Goal: Book appointment/travel/reservation: Register for event/course

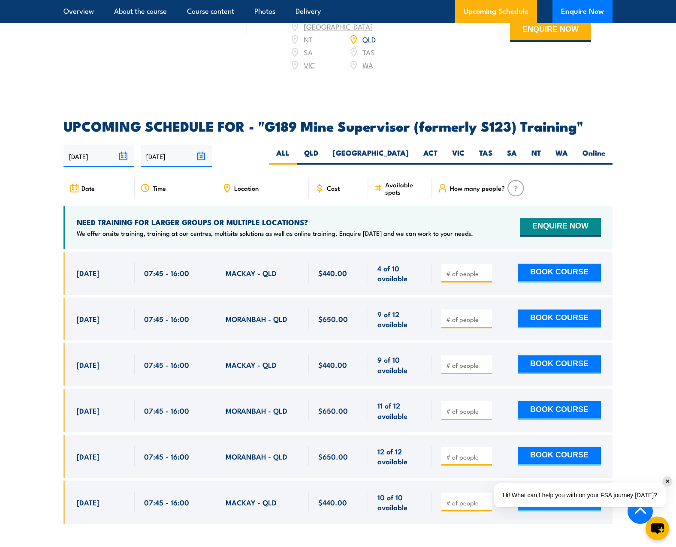
scroll to position [1333, 0]
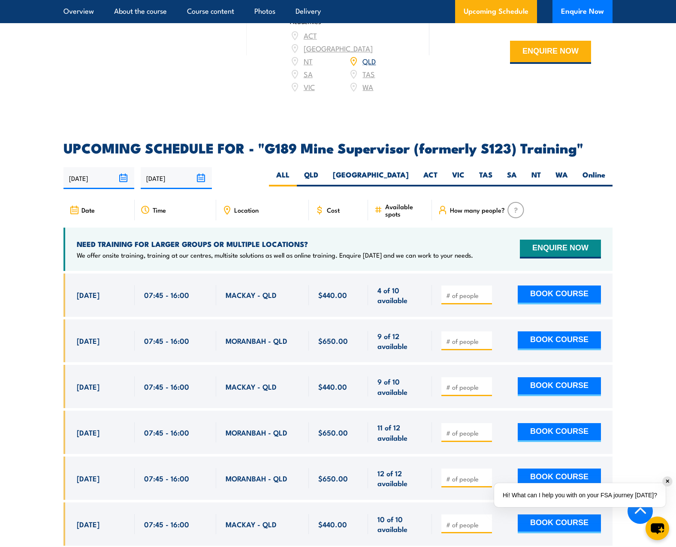
click at [247, 202] on div "Location" at bounding box center [262, 210] width 93 height 21
click at [248, 206] on span "Location" at bounding box center [246, 209] width 24 height 7
click at [238, 345] on div "MORANBAH - QLD" at bounding box center [262, 341] width 93 height 43
click at [242, 365] on div "MACKAY - QLD" at bounding box center [262, 386] width 93 height 43
click at [319, 382] on span "$440.00" at bounding box center [332, 387] width 29 height 10
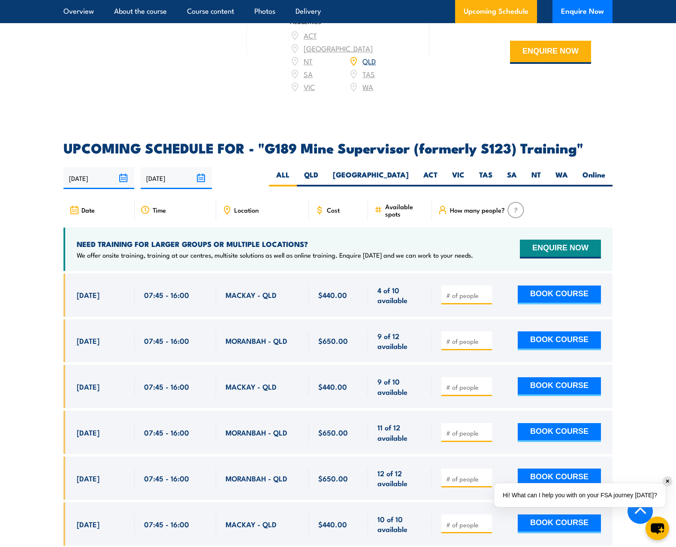
click at [217, 200] on div "Location" at bounding box center [262, 210] width 93 height 21
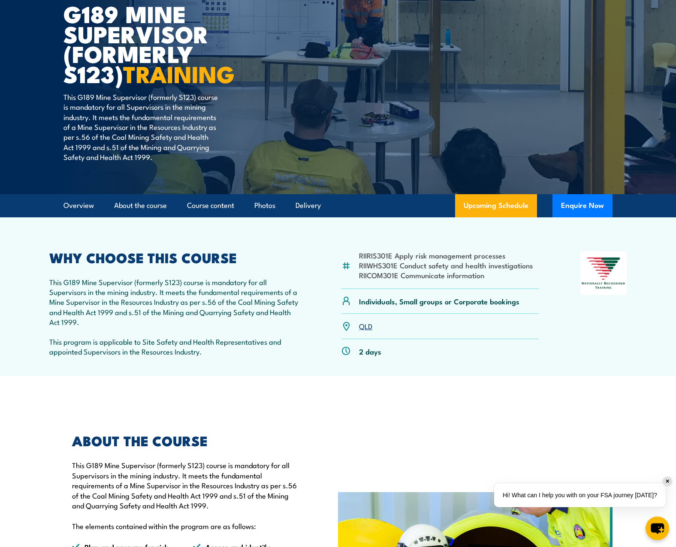
scroll to position [89, 0]
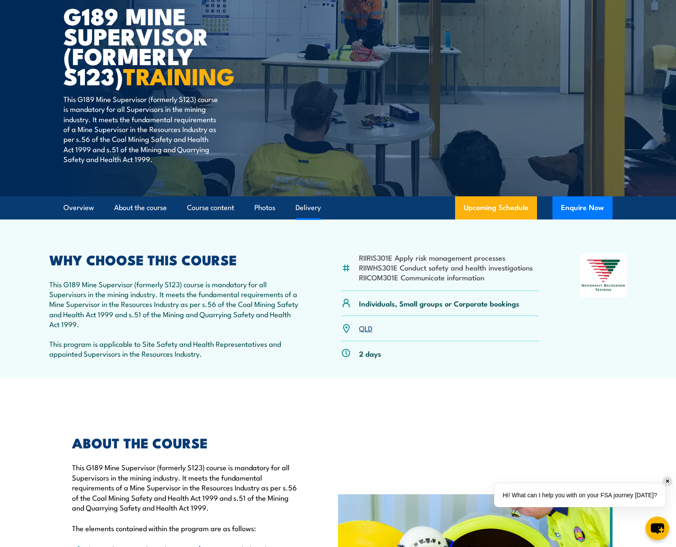
click at [305, 211] on link "Delivery" at bounding box center [308, 207] width 25 height 23
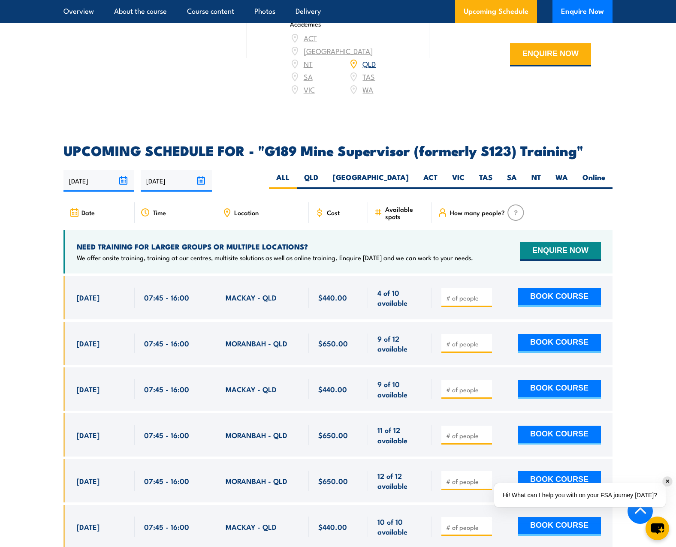
scroll to position [1335, 0]
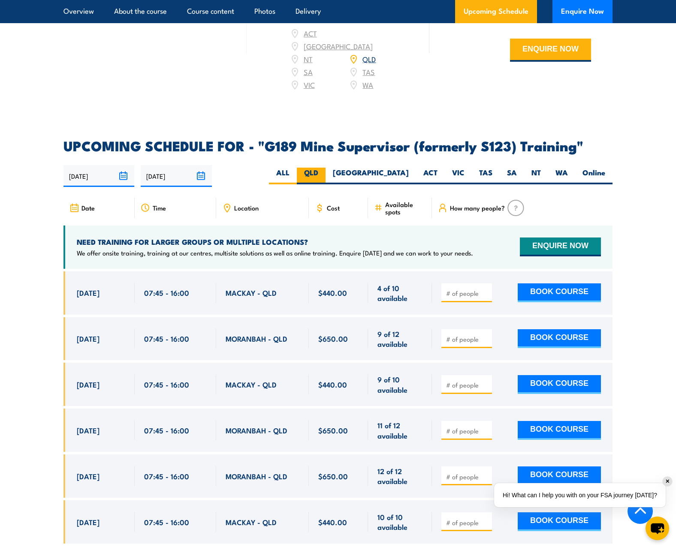
click at [326, 168] on label "QLD" at bounding box center [311, 176] width 29 height 17
click at [324, 168] on input "QLD" at bounding box center [321, 171] width 6 height 6
radio input "true"
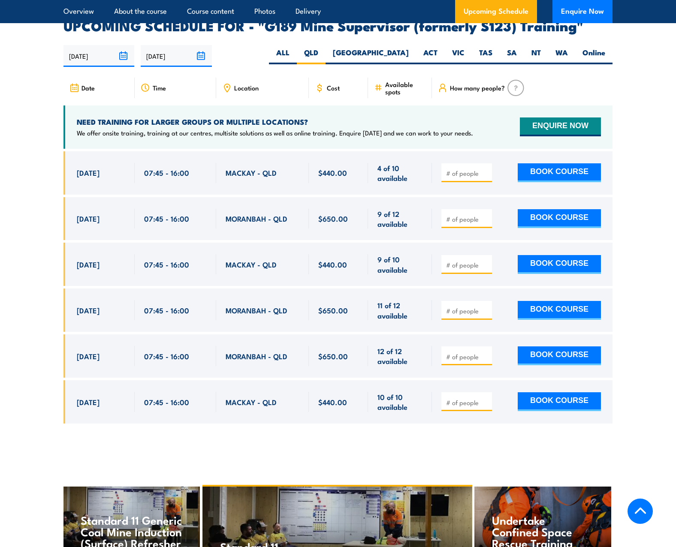
scroll to position [1461, 0]
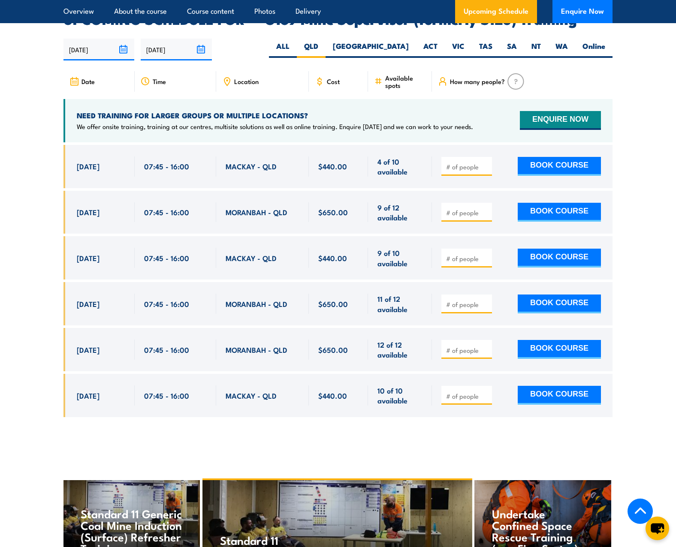
click at [244, 78] on span "Location" at bounding box center [246, 81] width 24 height 7
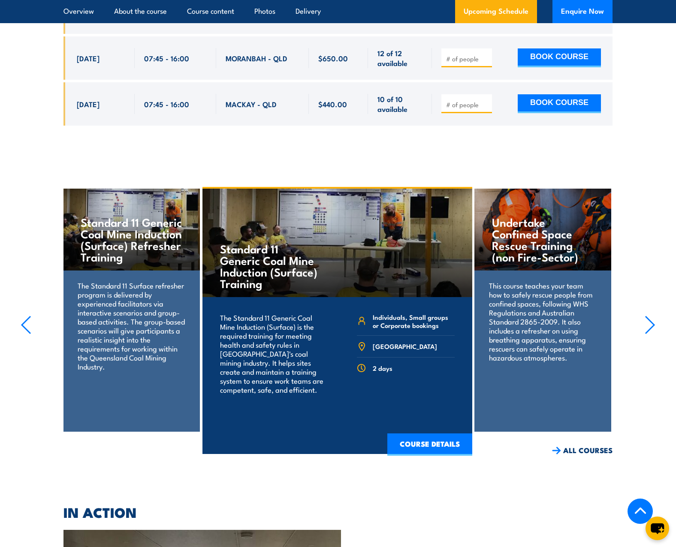
scroll to position [1719, 0]
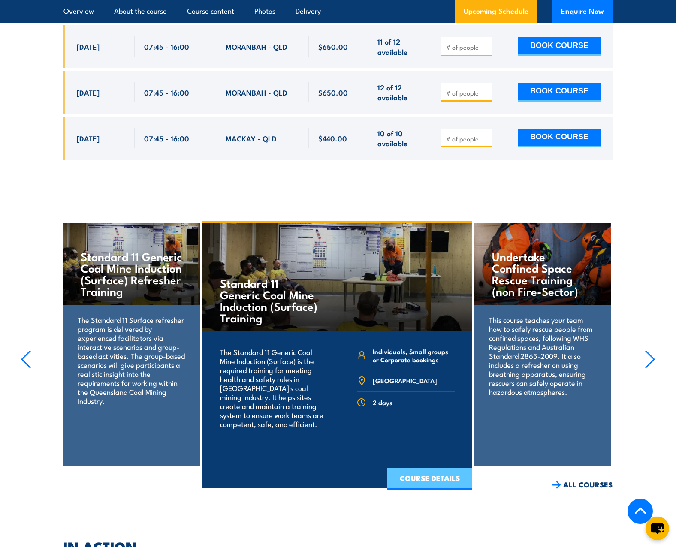
click at [429, 468] on link "COURSE DETAILS" at bounding box center [429, 479] width 85 height 22
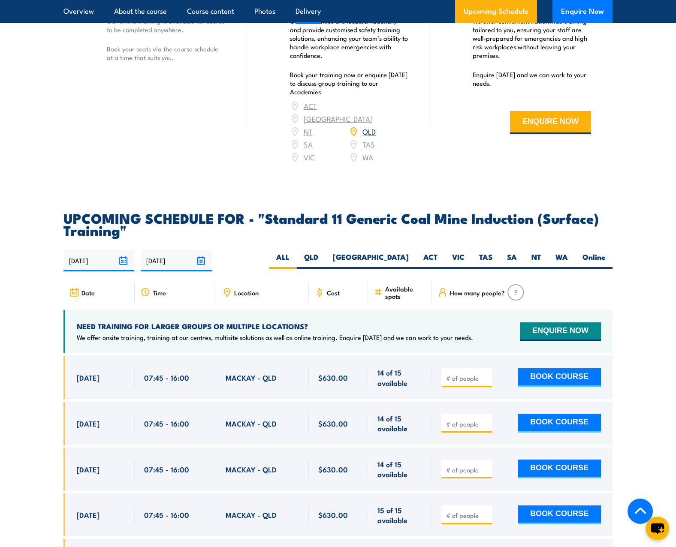
scroll to position [1416, 0]
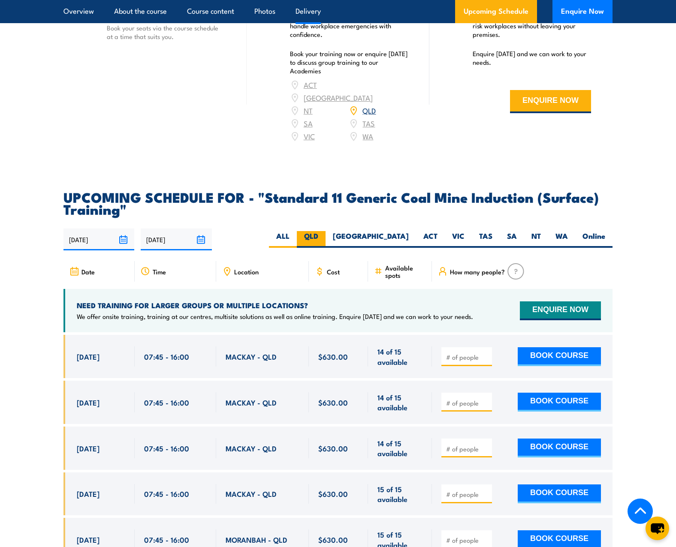
click at [326, 240] on label "QLD" at bounding box center [311, 239] width 29 height 17
click at [324, 237] on input "QLD" at bounding box center [321, 234] width 6 height 6
radio input "true"
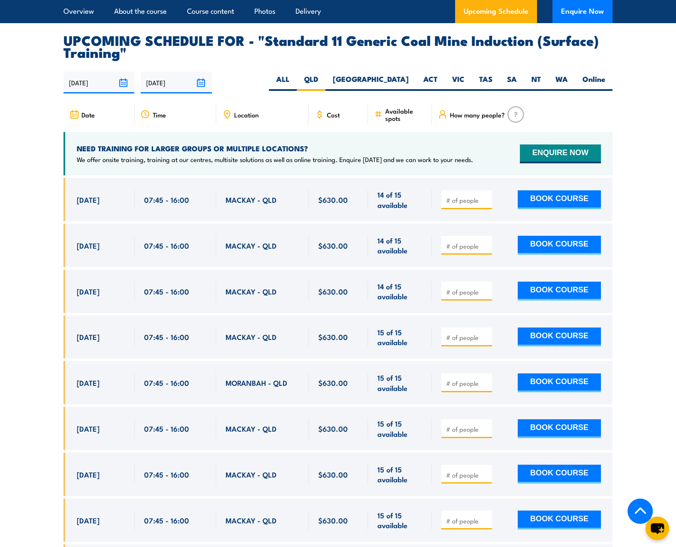
scroll to position [1571, 0]
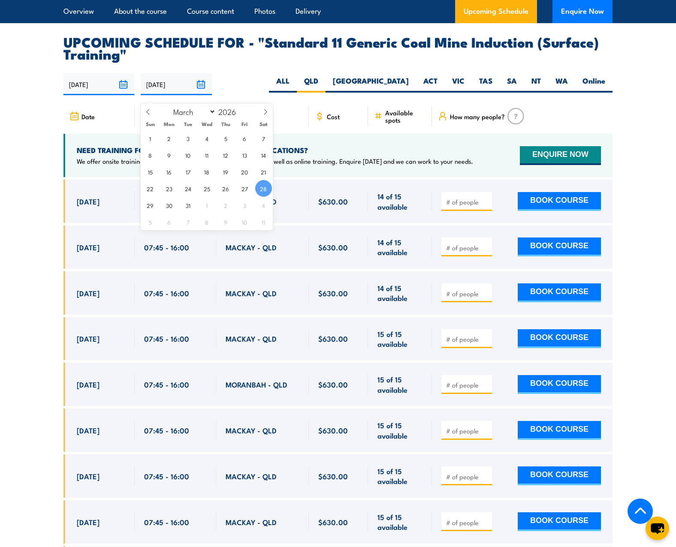
click at [196, 89] on input "[DATE]" at bounding box center [176, 84] width 71 height 22
click at [206, 112] on select "January February March April May June July August September October November De…" at bounding box center [192, 111] width 47 height 11
select select "9"
click at [169, 106] on select "January February March April May June July August September October November De…" at bounding box center [192, 111] width 47 height 11
click at [232, 115] on input "2026" at bounding box center [230, 111] width 28 height 10
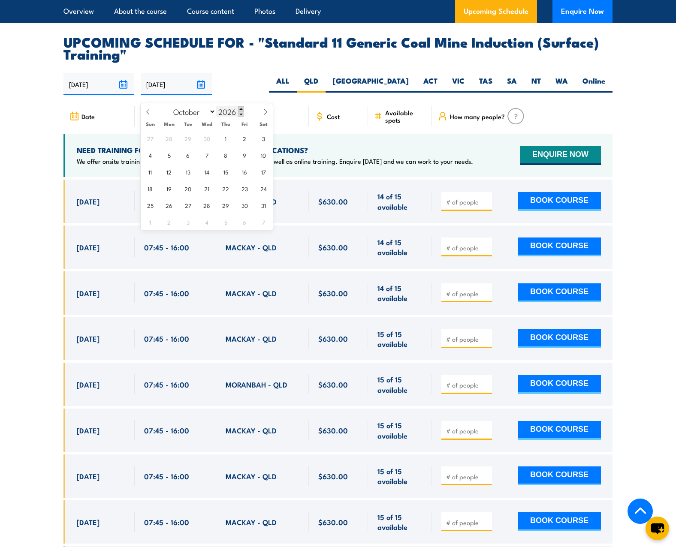
click at [241, 109] on span at bounding box center [241, 108] width 6 height 5
click at [240, 117] on span at bounding box center [241, 114] width 6 height 5
type input "2025"
click at [207, 142] on span "1" at bounding box center [207, 138] width 17 height 17
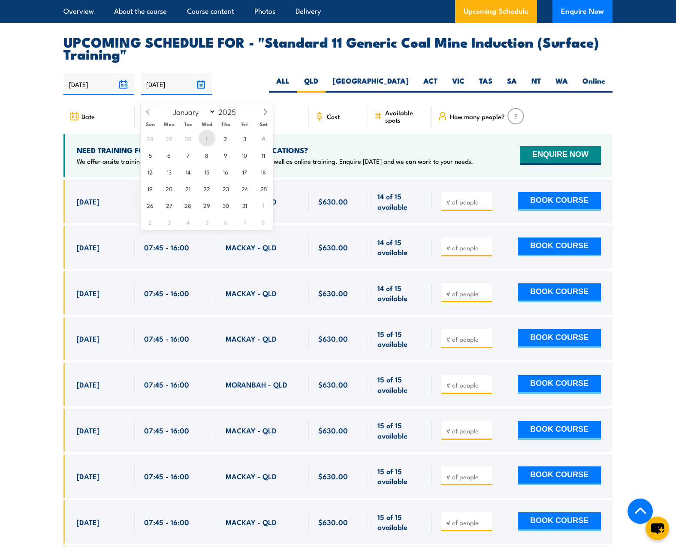
type input "01/10/2025"
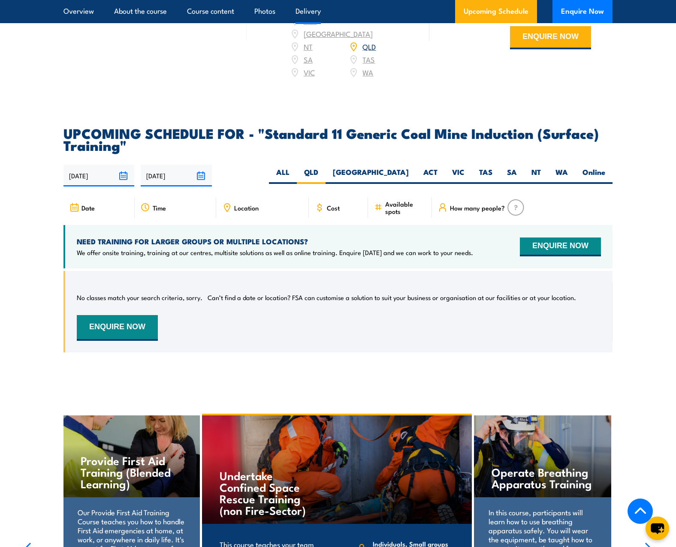
scroll to position [1501, 0]
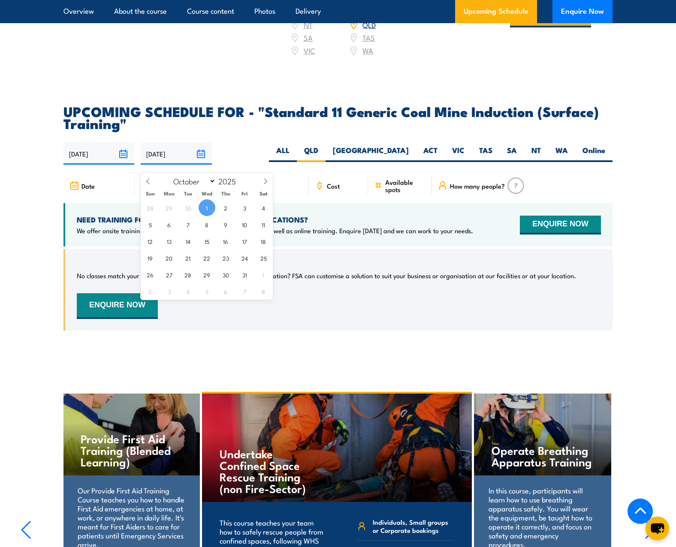
click at [196, 160] on input "01/10/2025" at bounding box center [176, 154] width 71 height 22
click at [243, 275] on span "31" at bounding box center [244, 274] width 17 height 17
type input "[DATE]"
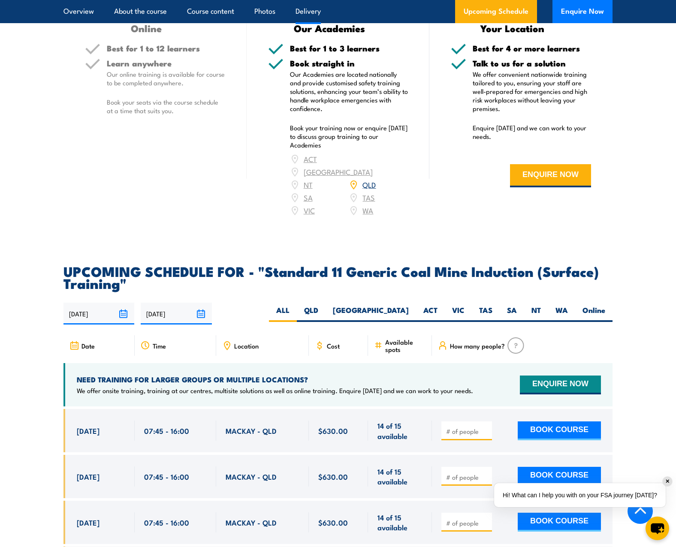
scroll to position [1373, 0]
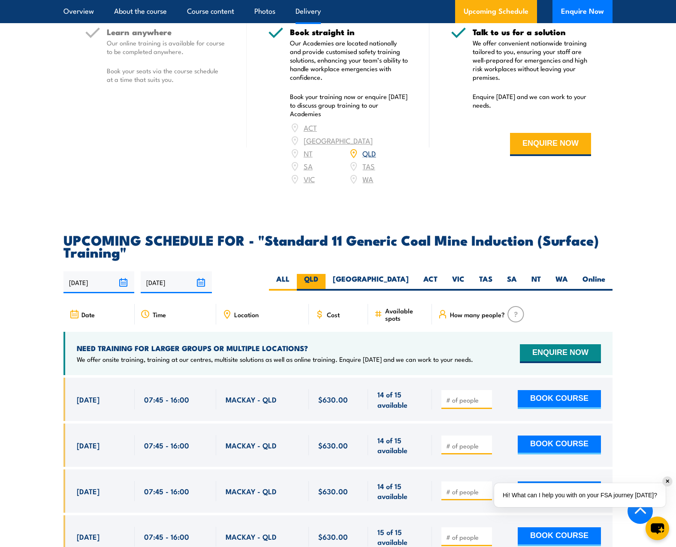
click at [326, 286] on label "QLD" at bounding box center [311, 282] width 29 height 17
click at [324, 280] on input "QLD" at bounding box center [321, 277] width 6 height 6
radio input "true"
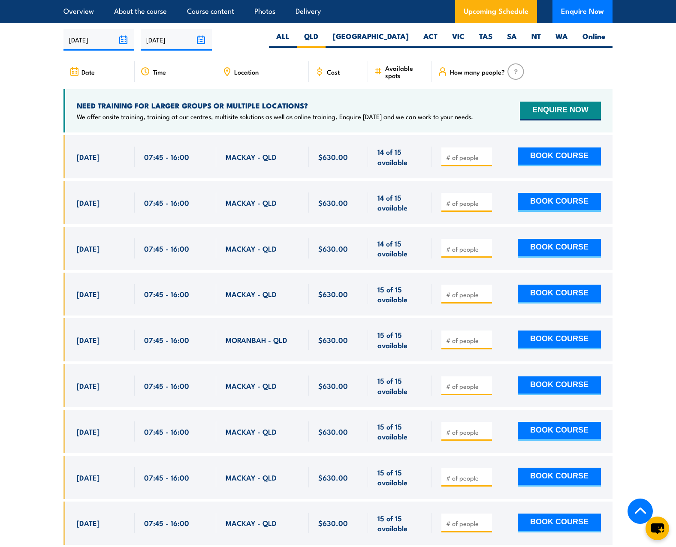
scroll to position [1614, 0]
